Goal: Task Accomplishment & Management: Manage account settings

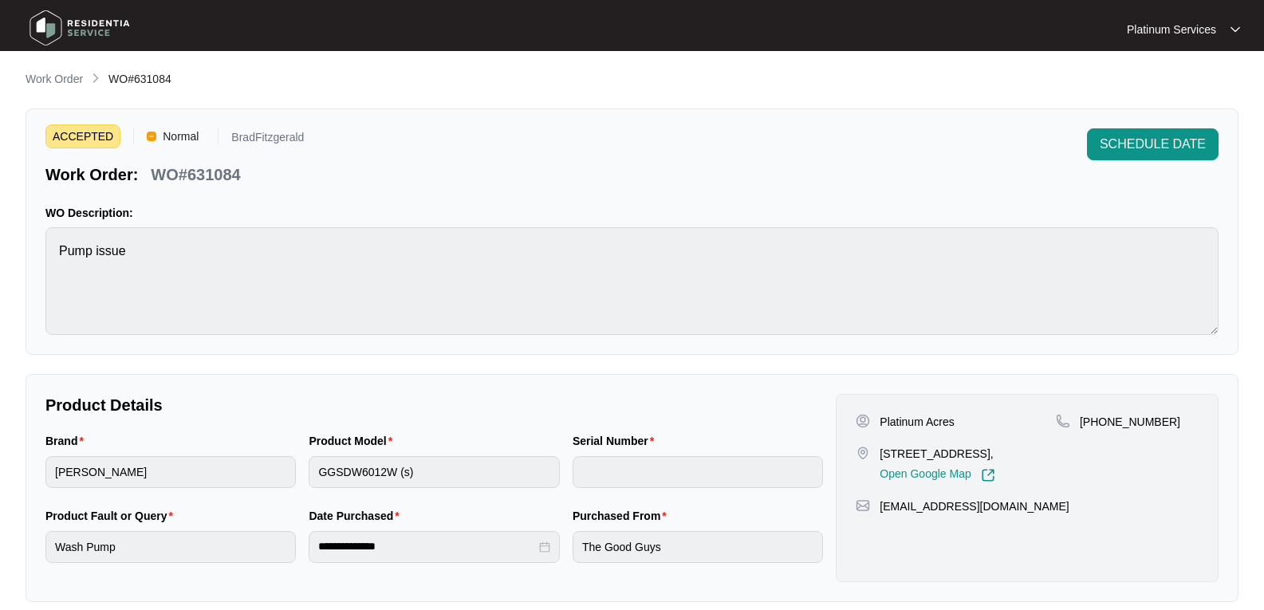
click at [97, 31] on img at bounding box center [80, 28] width 112 height 48
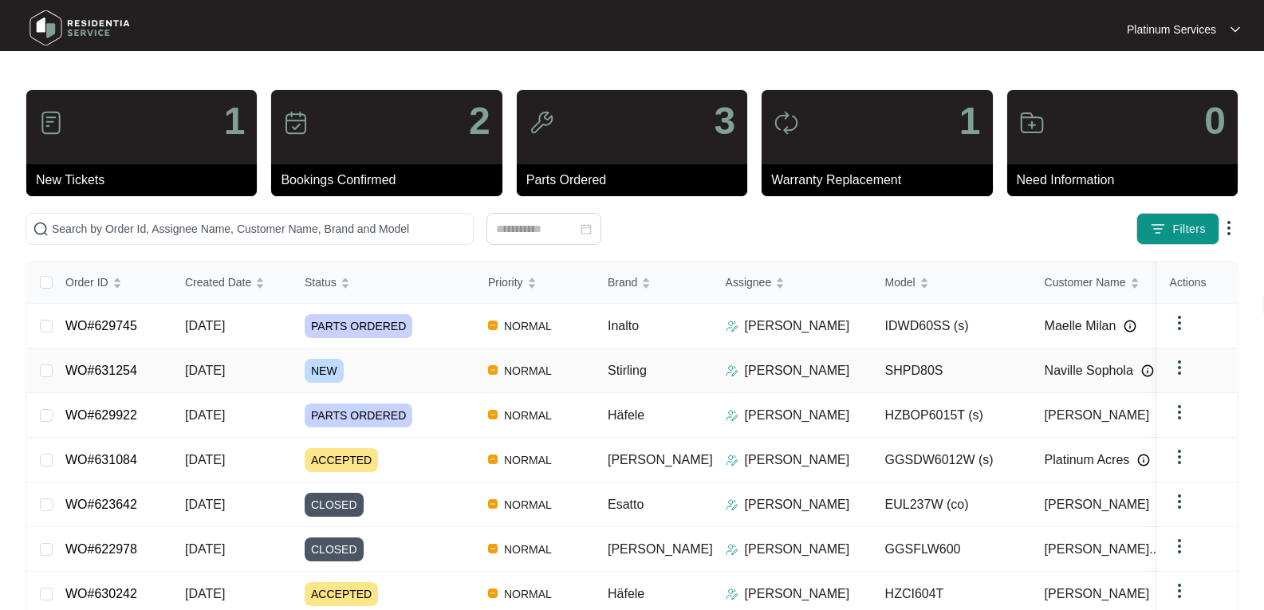
click at [223, 373] on span "[DATE]" at bounding box center [205, 371] width 40 height 14
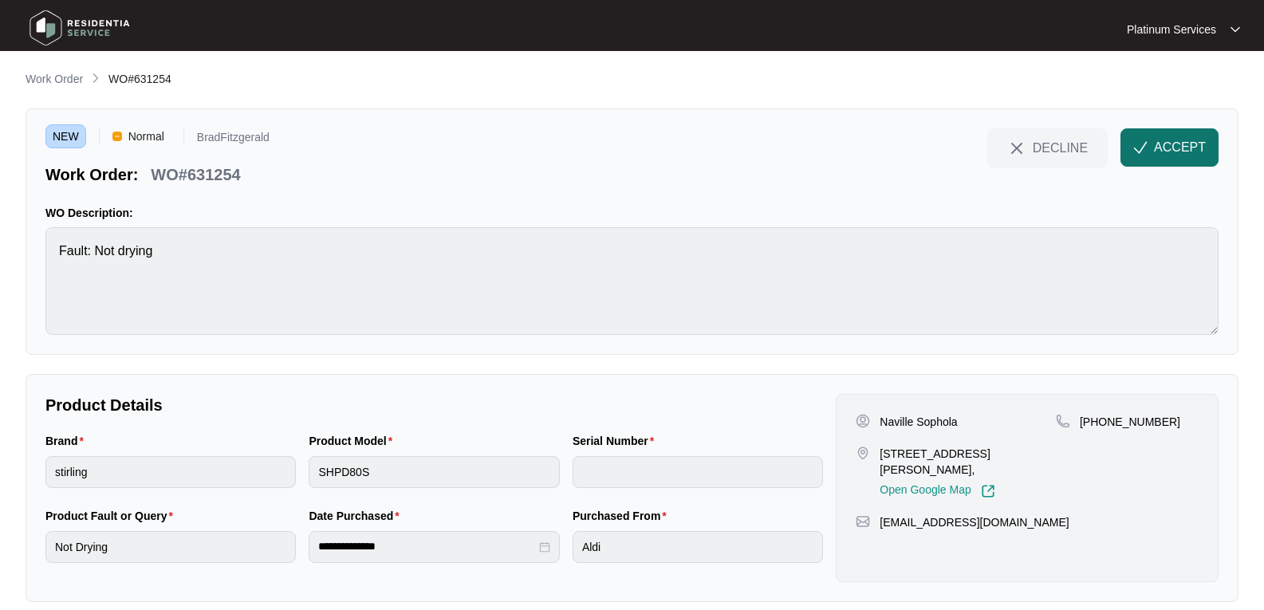
click at [1175, 157] on button "ACCEPT" at bounding box center [1170, 147] width 98 height 38
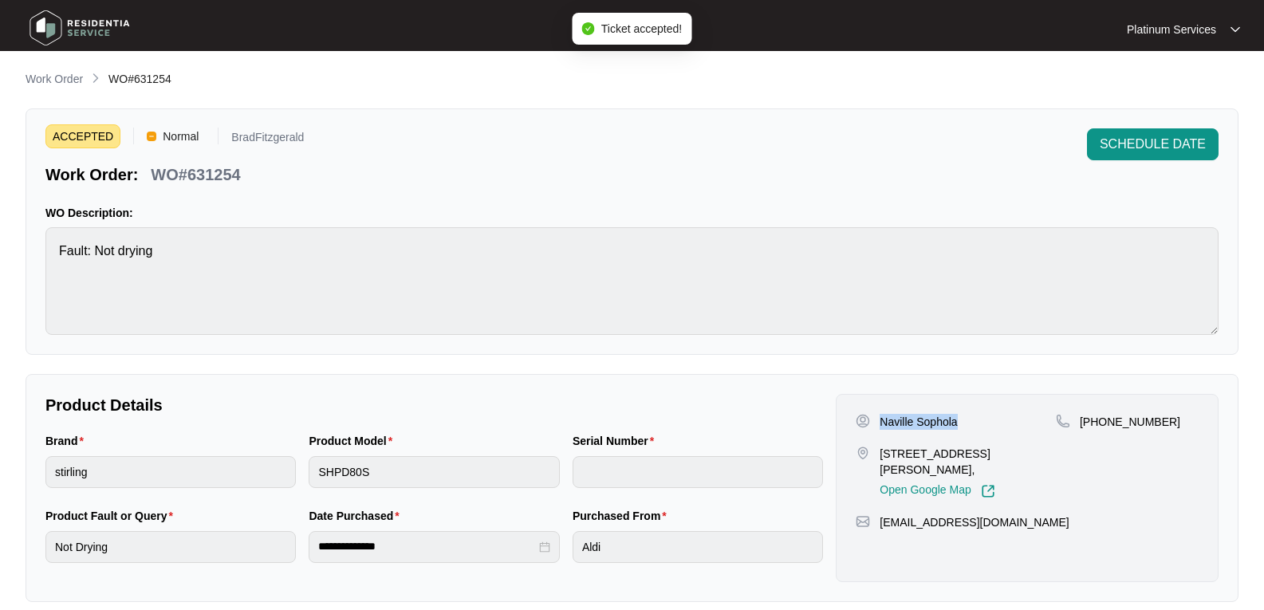
drag, startPoint x: 968, startPoint y: 420, endPoint x: 778, endPoint y: 390, distance: 192.2
click at [878, 422] on div "Naville Sophola" at bounding box center [956, 422] width 200 height 16
copy p "Naville Sophola"
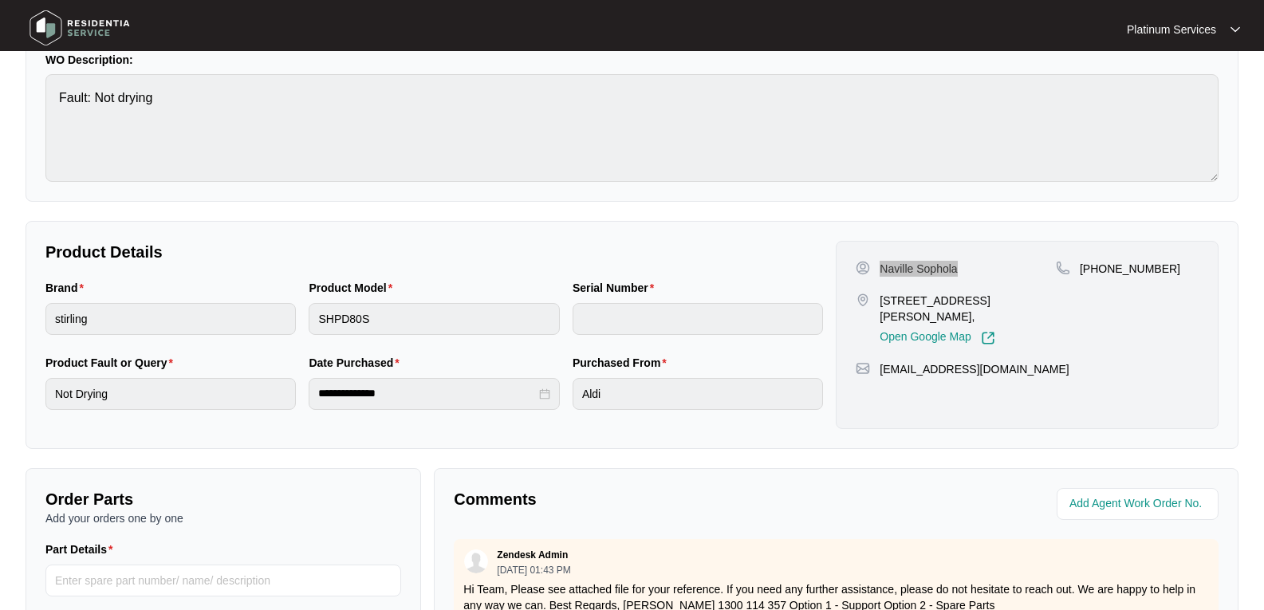
scroll to position [160, 0]
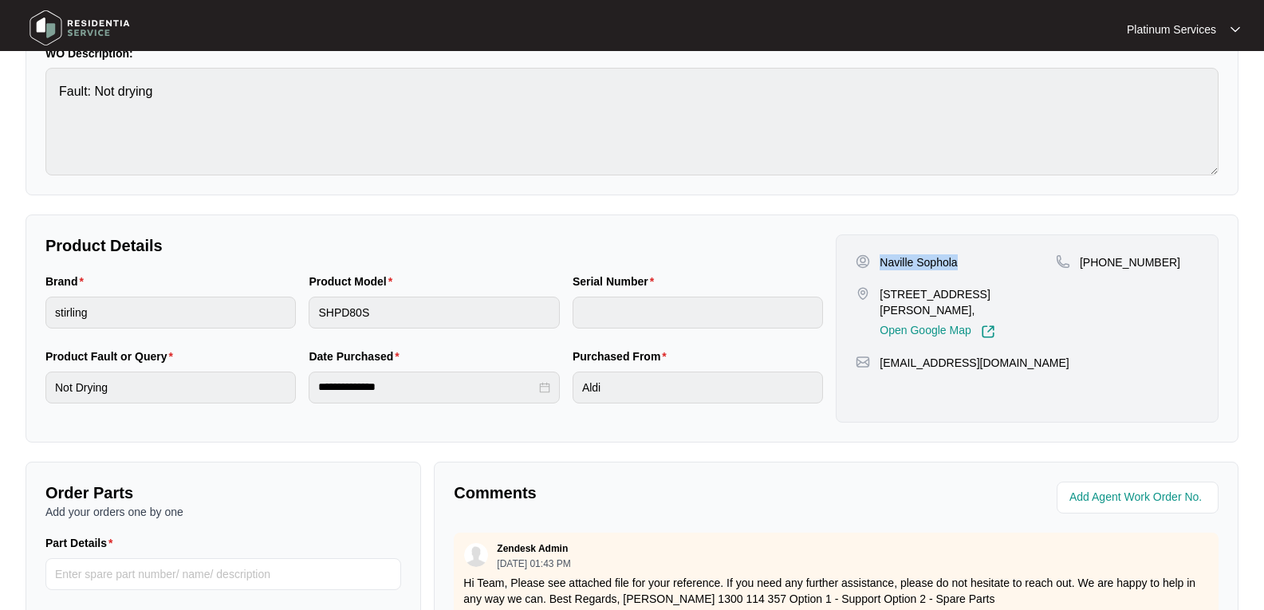
drag, startPoint x: 930, startPoint y: 306, endPoint x: 878, endPoint y: 294, distance: 53.4
click at [878, 294] on div "[STREET_ADDRESS][PERSON_NAME], Open Google Map" at bounding box center [956, 312] width 200 height 53
copy p "[STREET_ADDRESS][PERSON_NAME],"
drag, startPoint x: 997, startPoint y: 366, endPoint x: 879, endPoint y: 371, distance: 118.1
click at [881, 371] on div "[GEOGRAPHIC_DATA][STREET_ADDRESS][PERSON_NAME], Open Google Map [PHONE_NUMBER] …" at bounding box center [1027, 328] width 383 height 188
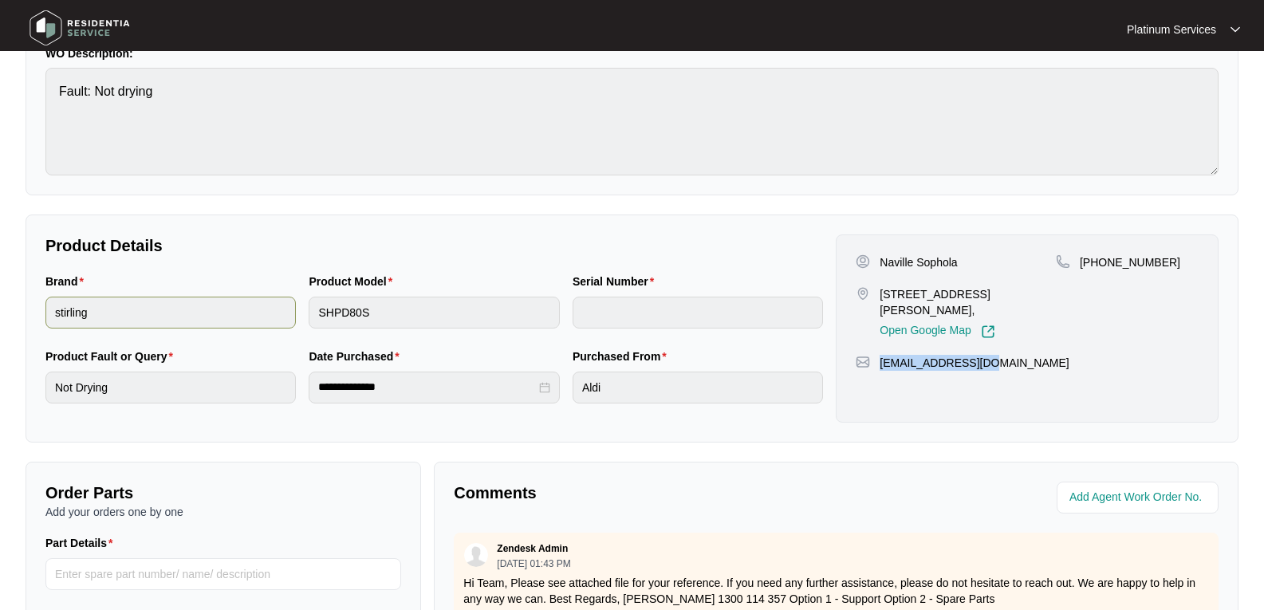
copy p "[EMAIL_ADDRESS][DOMAIN_NAME]"
drag, startPoint x: 1170, startPoint y: 259, endPoint x: 1083, endPoint y: 267, distance: 87.3
click at [1083, 267] on div "[PHONE_NUMBER]" at bounding box center [1127, 262] width 143 height 16
copy p "[PHONE_NUMBER]"
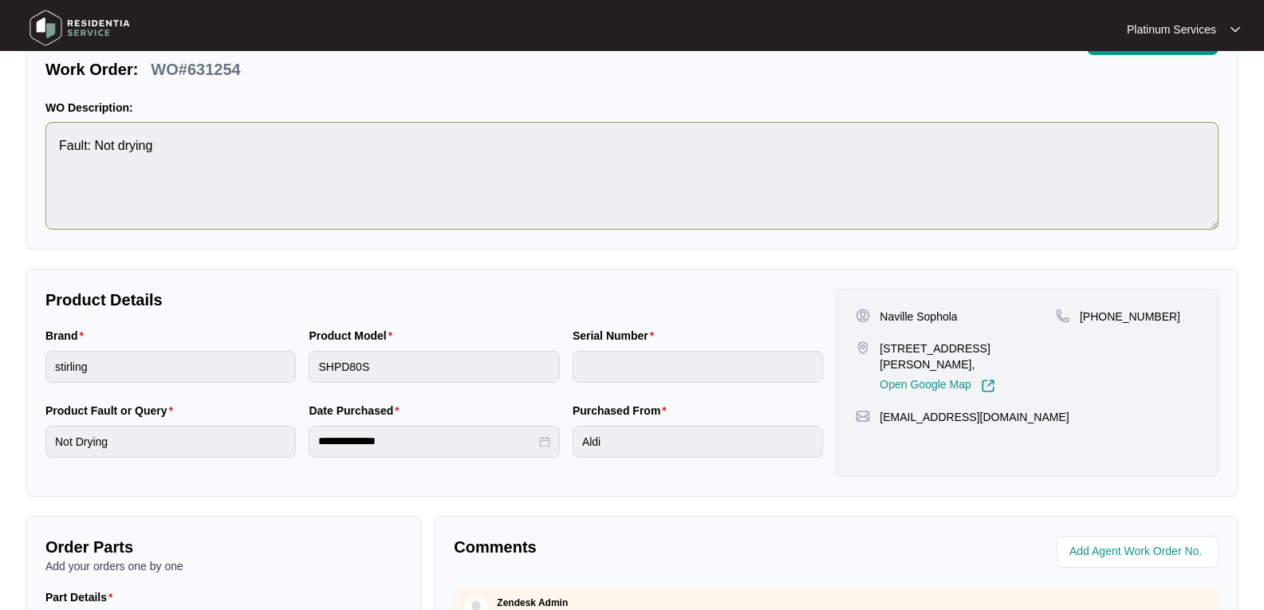
scroll to position [80, 0]
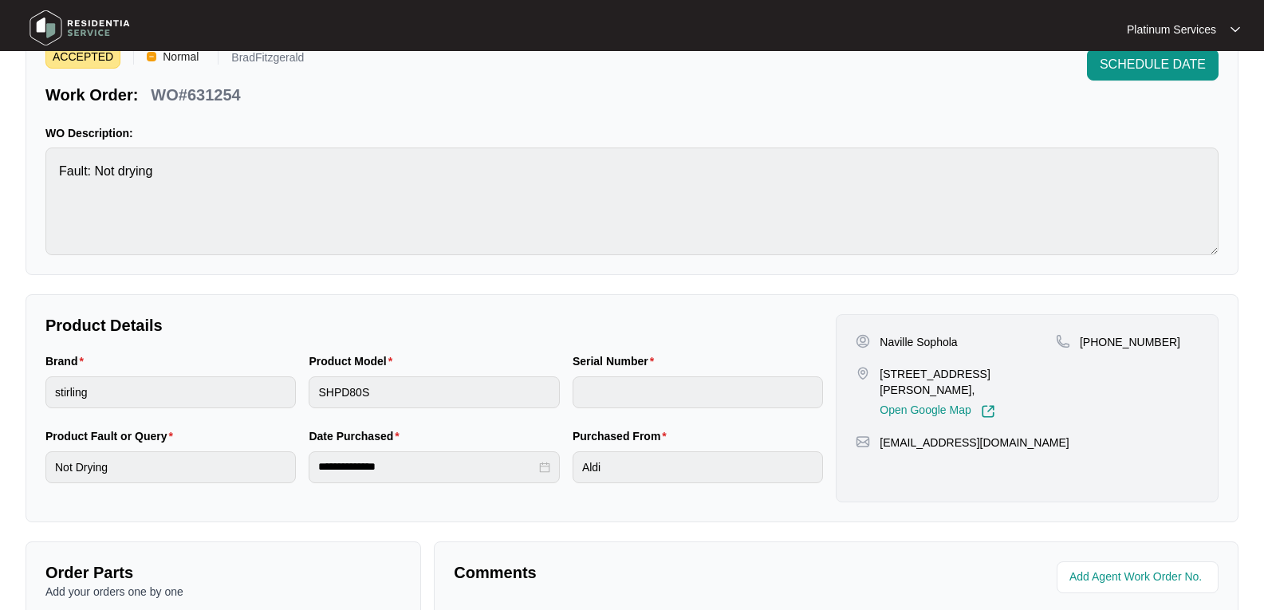
click at [26, 171] on div "ACCEPTED Normal BradFitzgerald Work Order: WO#631254 SCHEDULE DATE WO Descripti…" at bounding box center [632, 152] width 1213 height 246
click at [220, 93] on p "WO#631254" at bounding box center [195, 95] width 89 height 22
copy p "631254"
click at [325, 134] on p "WO Description:" at bounding box center [631, 133] width 1173 height 16
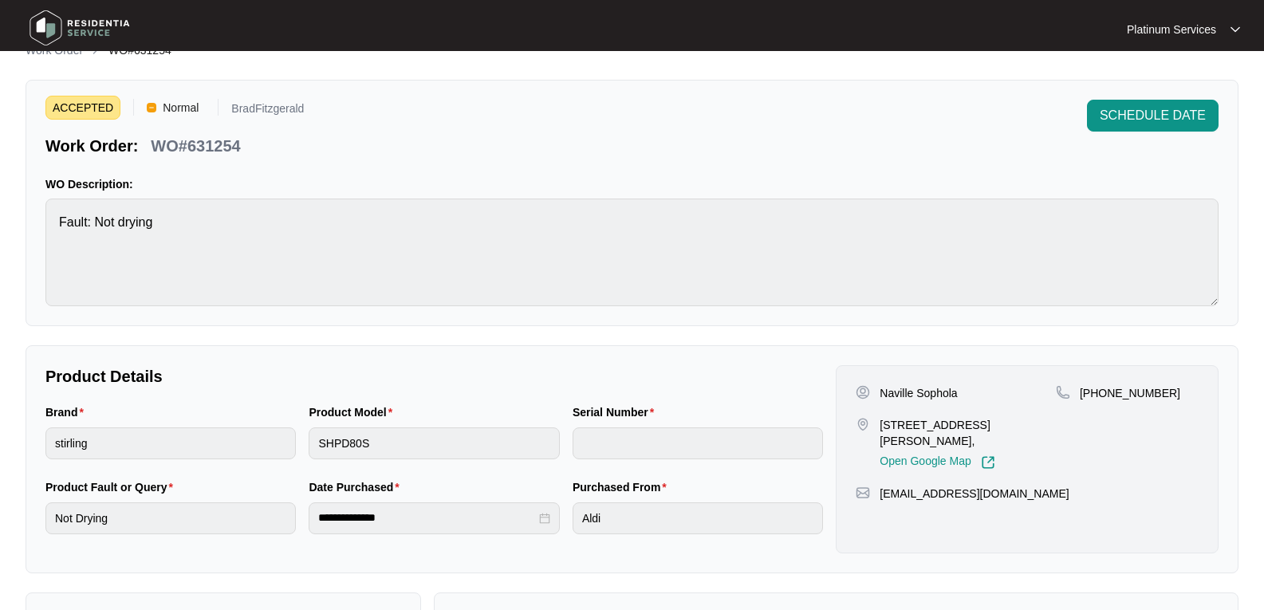
scroll to position [0, 0]
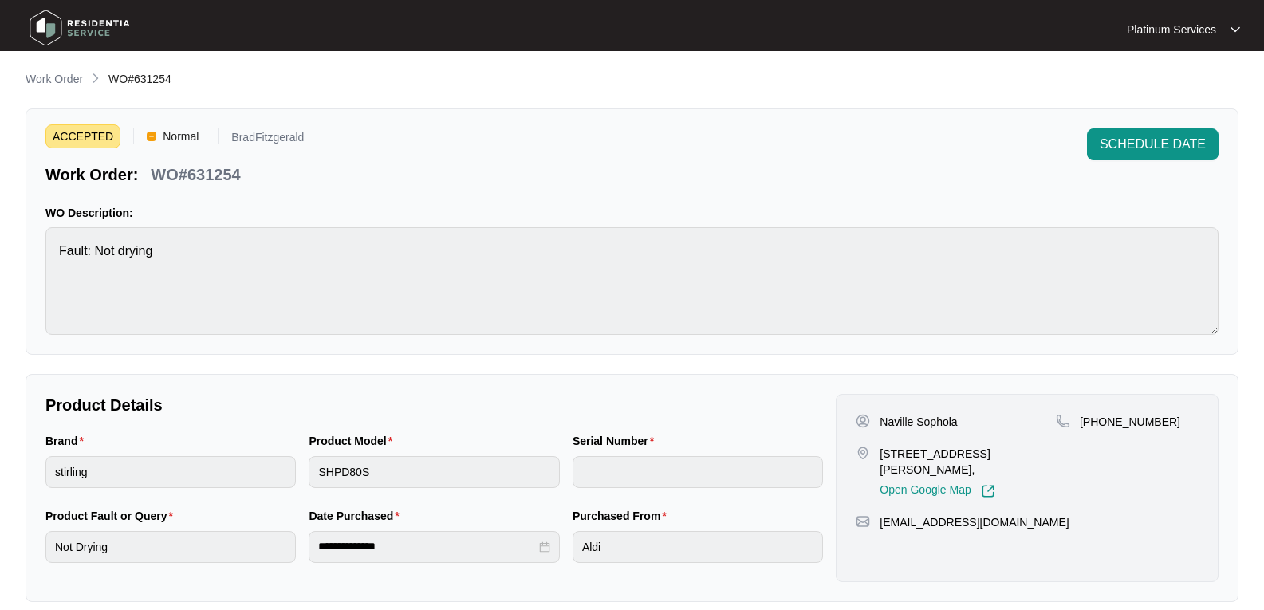
click at [48, 19] on img at bounding box center [80, 28] width 112 height 48
